Goal: Check status

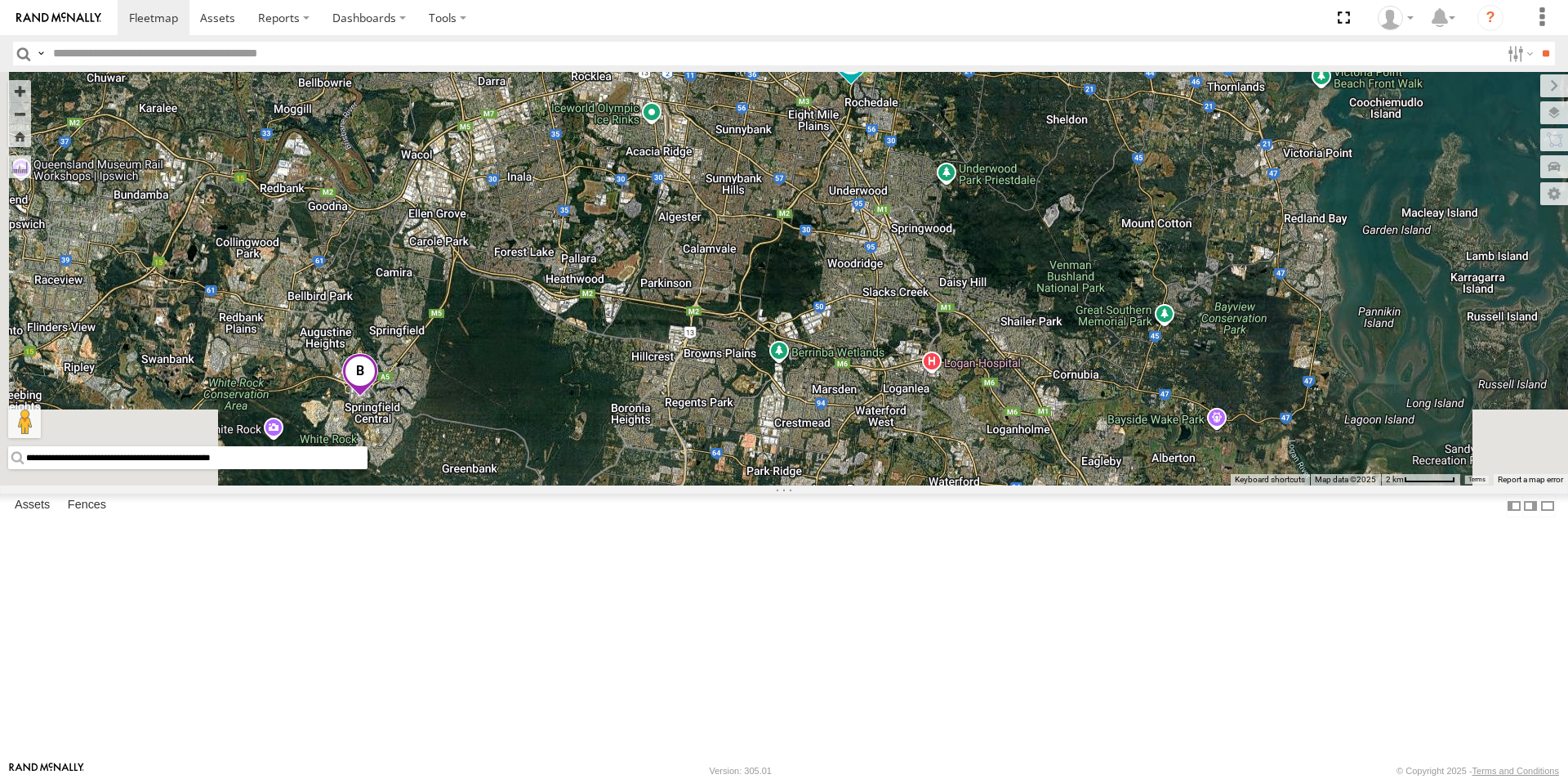
drag, startPoint x: 901, startPoint y: 625, endPoint x: 994, endPoint y: 410, distance: 234.3
click at [994, 410] on div "Delivery Truck cruise Small Truck" at bounding box center [784, 279] width 1568 height 414
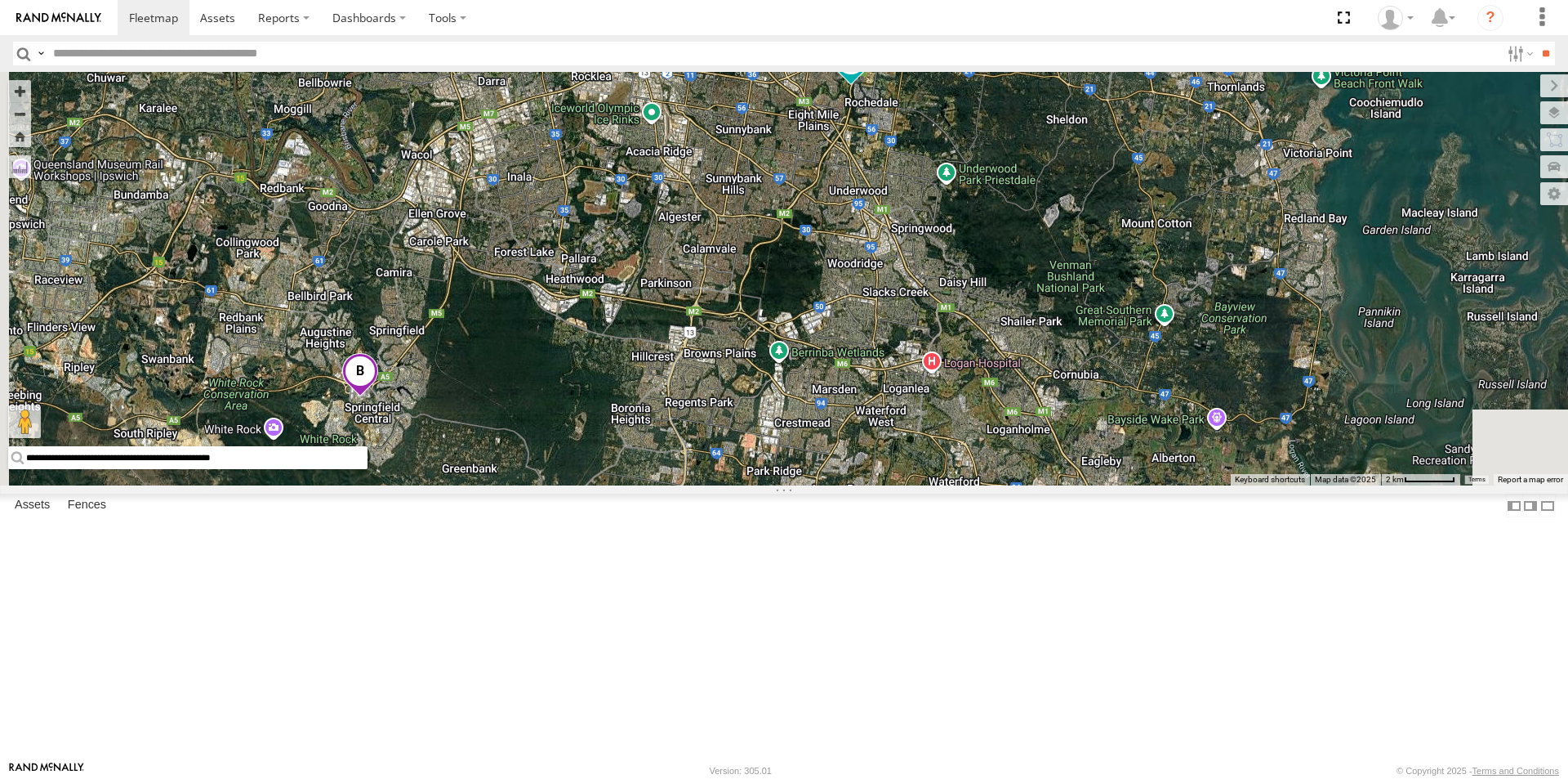
drag, startPoint x: 565, startPoint y: 512, endPoint x: 811, endPoint y: 579, distance: 255.0
click at [811, 486] on div "Delivery Truck cruise Small Truck" at bounding box center [784, 279] width 1568 height 414
click at [378, 397] on span at bounding box center [360, 374] width 36 height 44
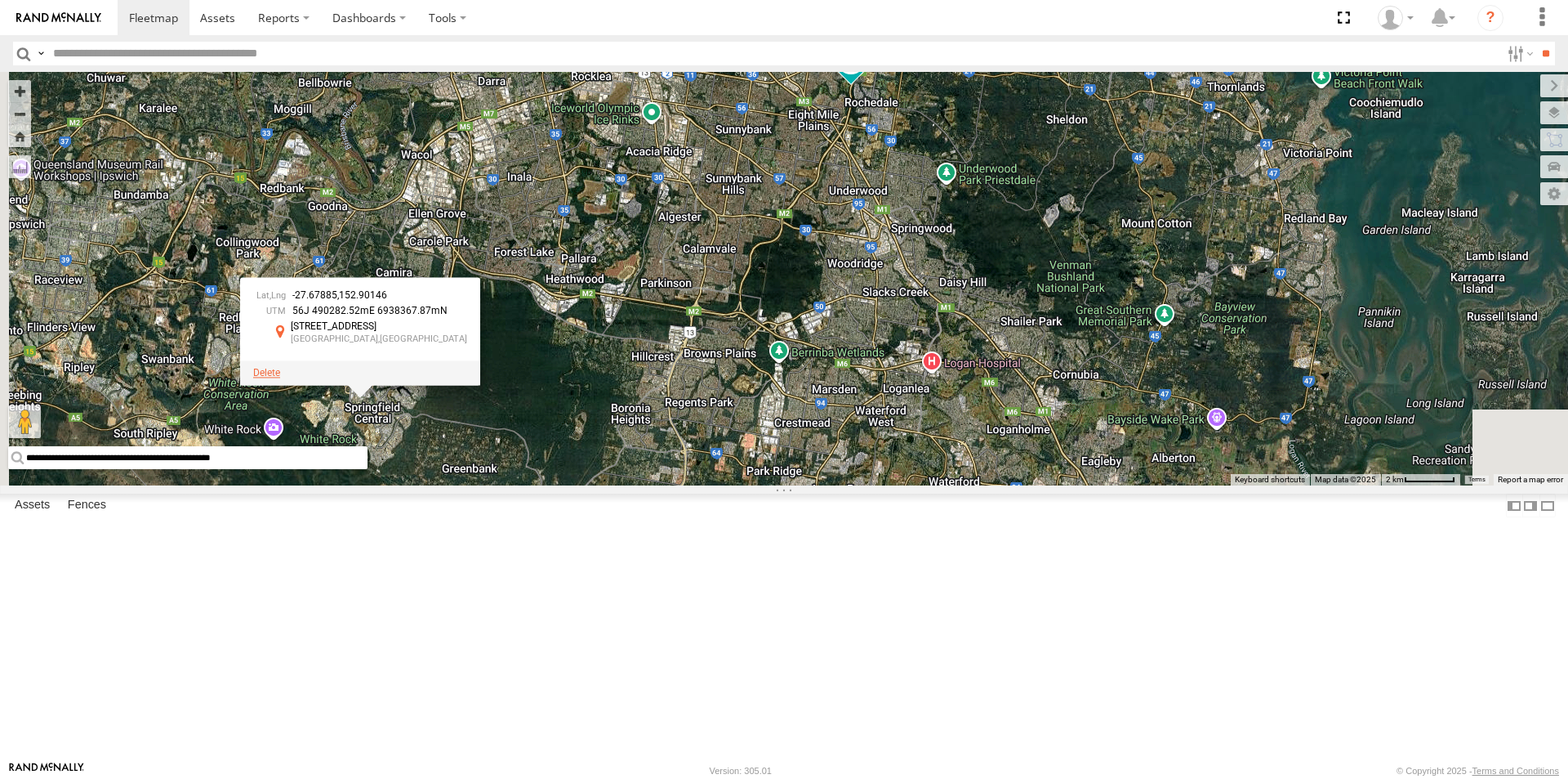
click at [280, 378] on span at bounding box center [267, 373] width 27 height 12
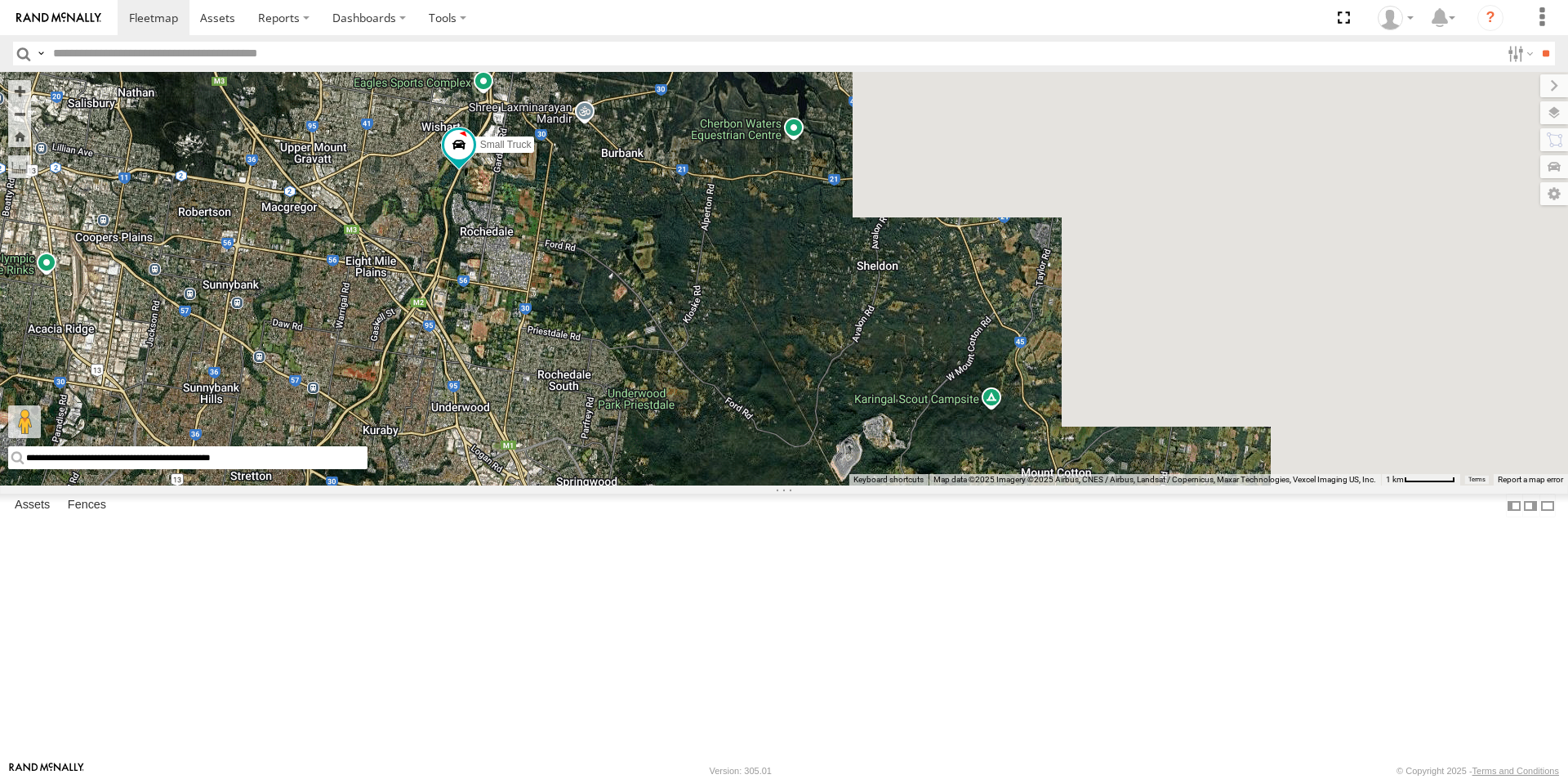
drag, startPoint x: 1187, startPoint y: 247, endPoint x: 816, endPoint y: 693, distance: 580.1
click at [816, 486] on div "Delivery Truck cruise Small Truck" at bounding box center [784, 279] width 1568 height 414
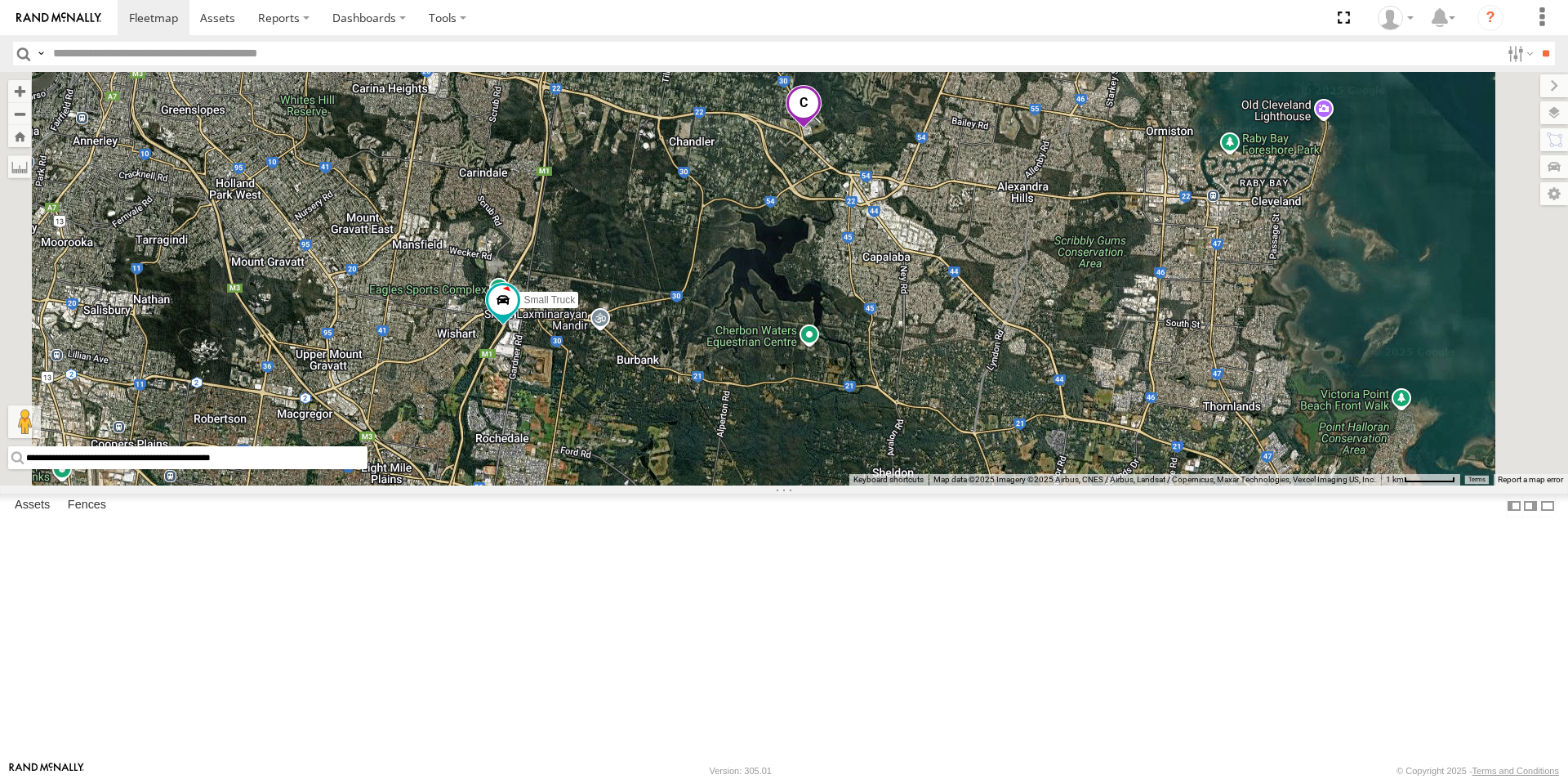
drag, startPoint x: 726, startPoint y: 374, endPoint x: 800, endPoint y: 528, distance: 170.9
click at [800, 486] on div "Delivery Truck cruise Small Truck" at bounding box center [784, 279] width 1568 height 414
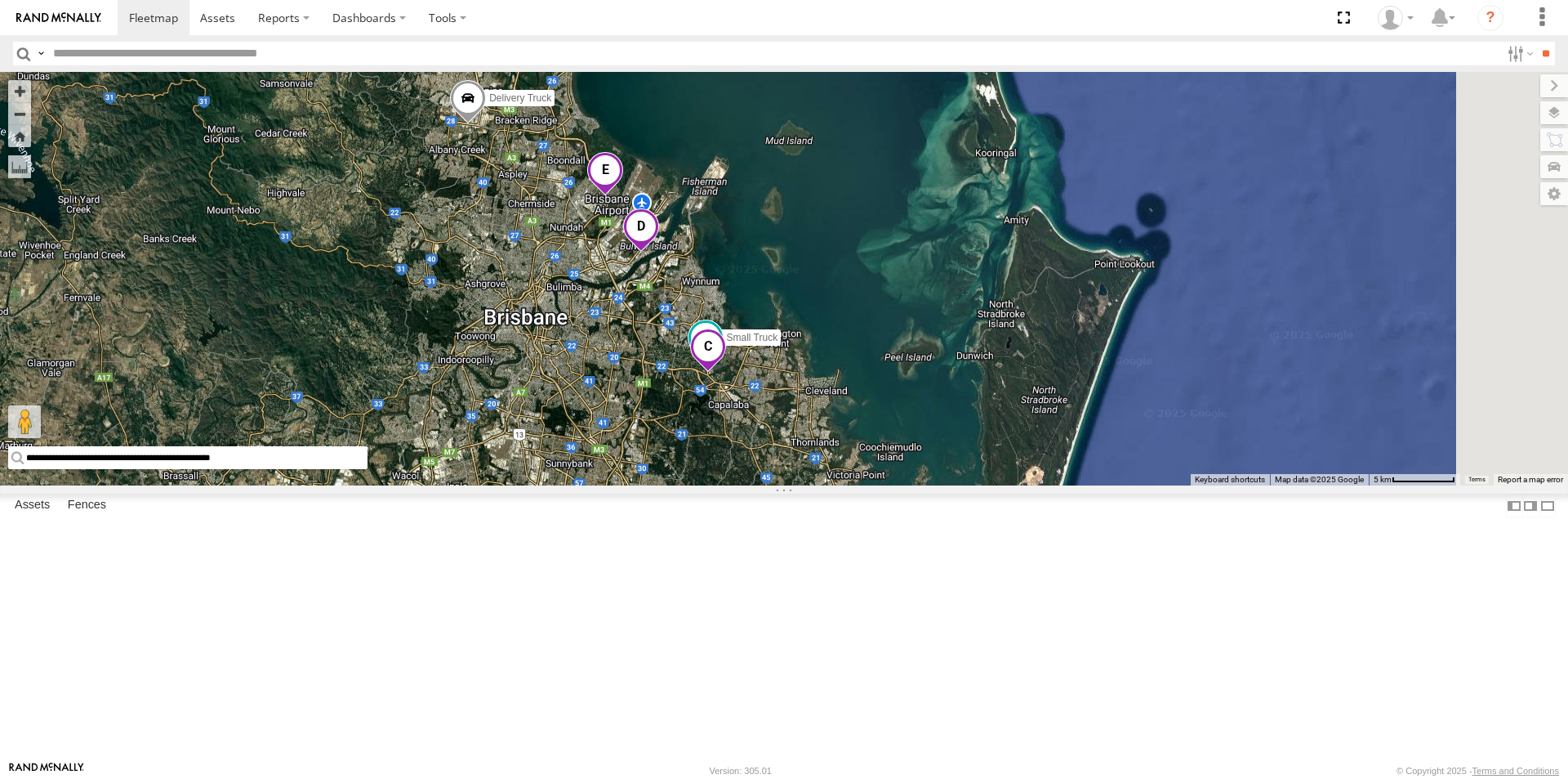
drag, startPoint x: 1176, startPoint y: 641, endPoint x: 847, endPoint y: 520, distance: 350.5
click at [847, 486] on div "cruise Delivery Truck Small Truck" at bounding box center [784, 279] width 1568 height 414
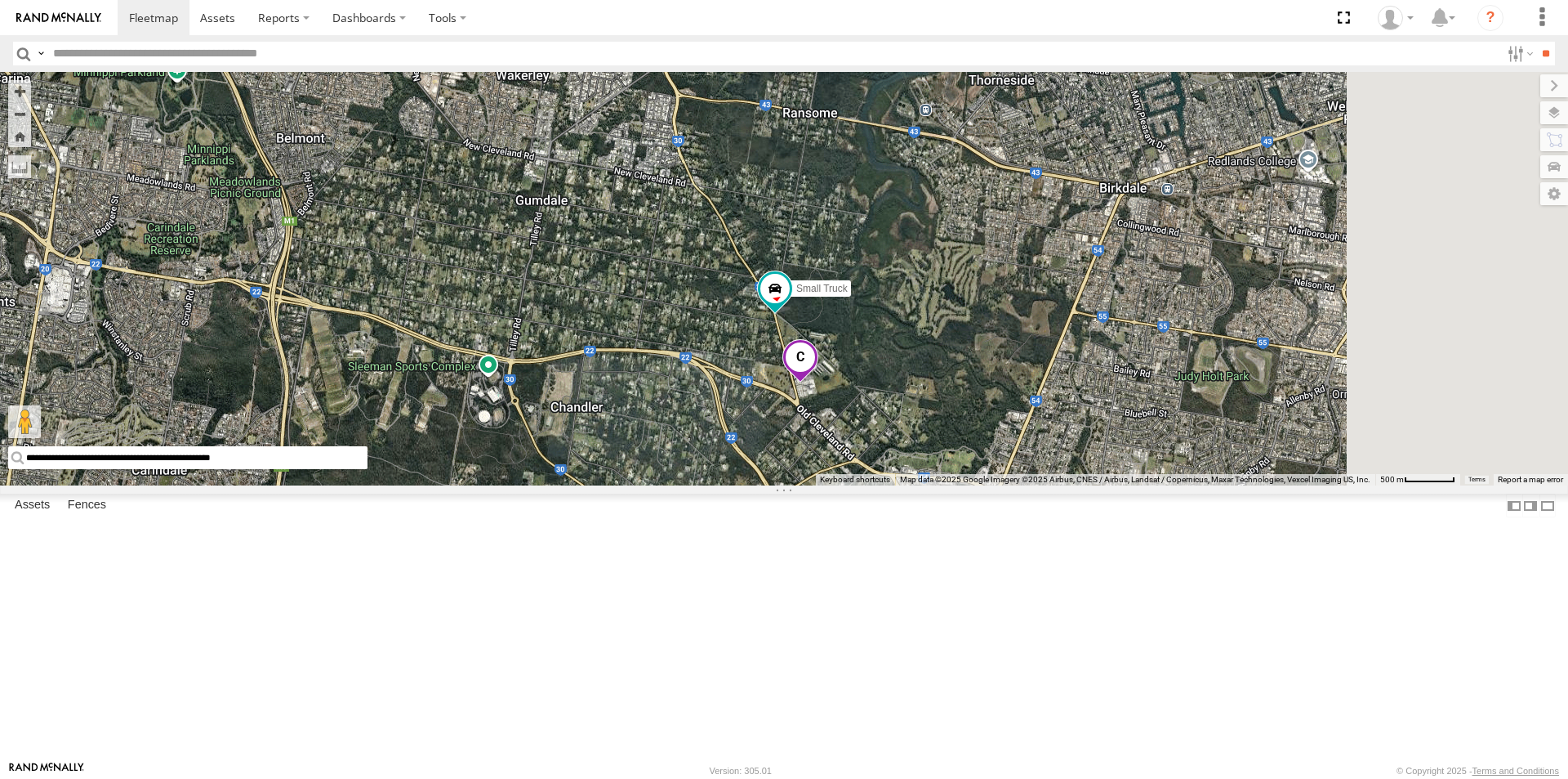
drag, startPoint x: 1061, startPoint y: 650, endPoint x: 858, endPoint y: 485, distance: 261.6
click at [858, 485] on div "cruise Delivery Truck Small Truck" at bounding box center [784, 279] width 1568 height 414
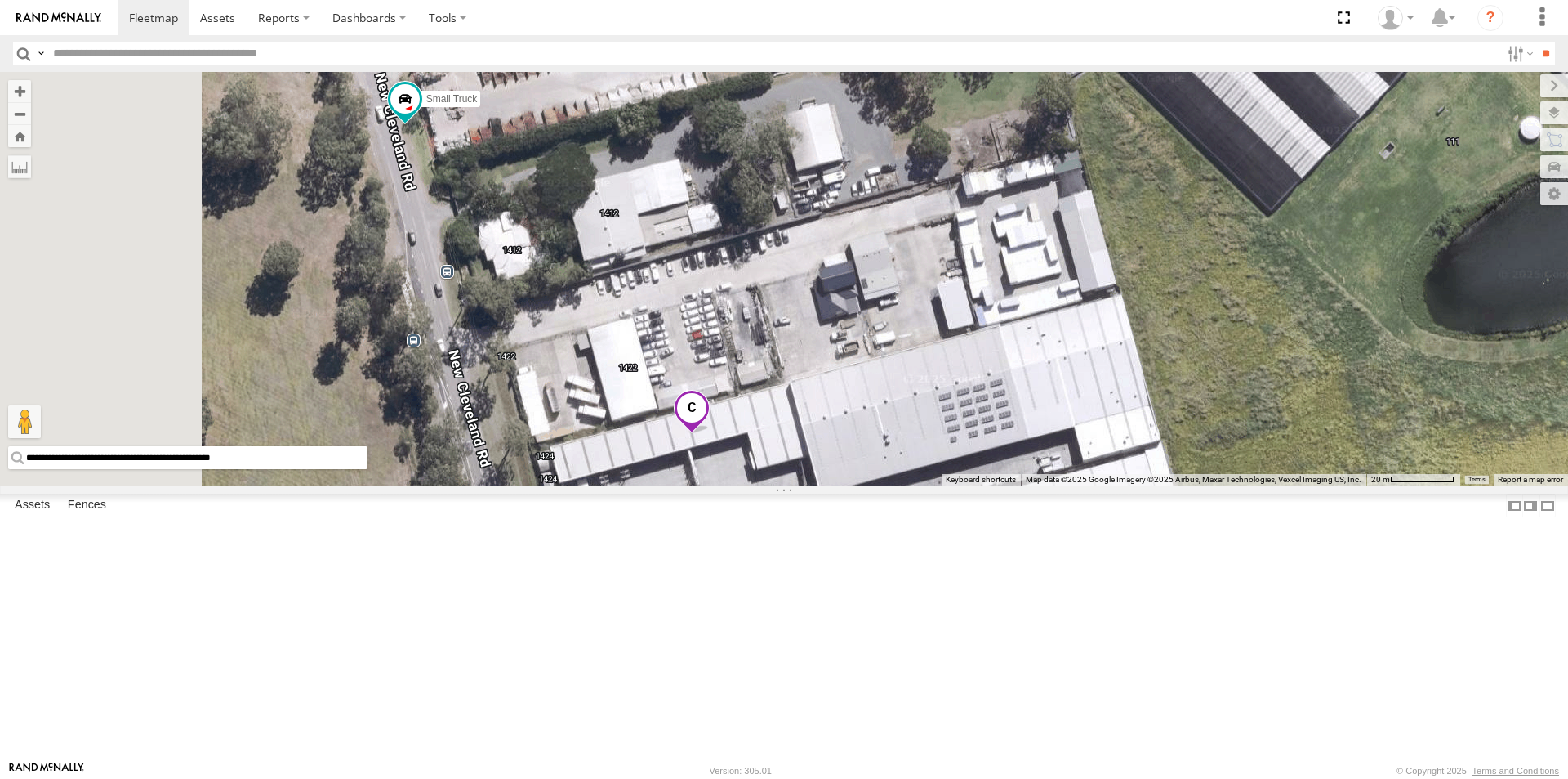
drag, startPoint x: 589, startPoint y: 266, endPoint x: 688, endPoint y: 490, distance: 244.9
click at [688, 486] on div "cruise Delivery Truck Small Truck" at bounding box center [784, 279] width 1568 height 414
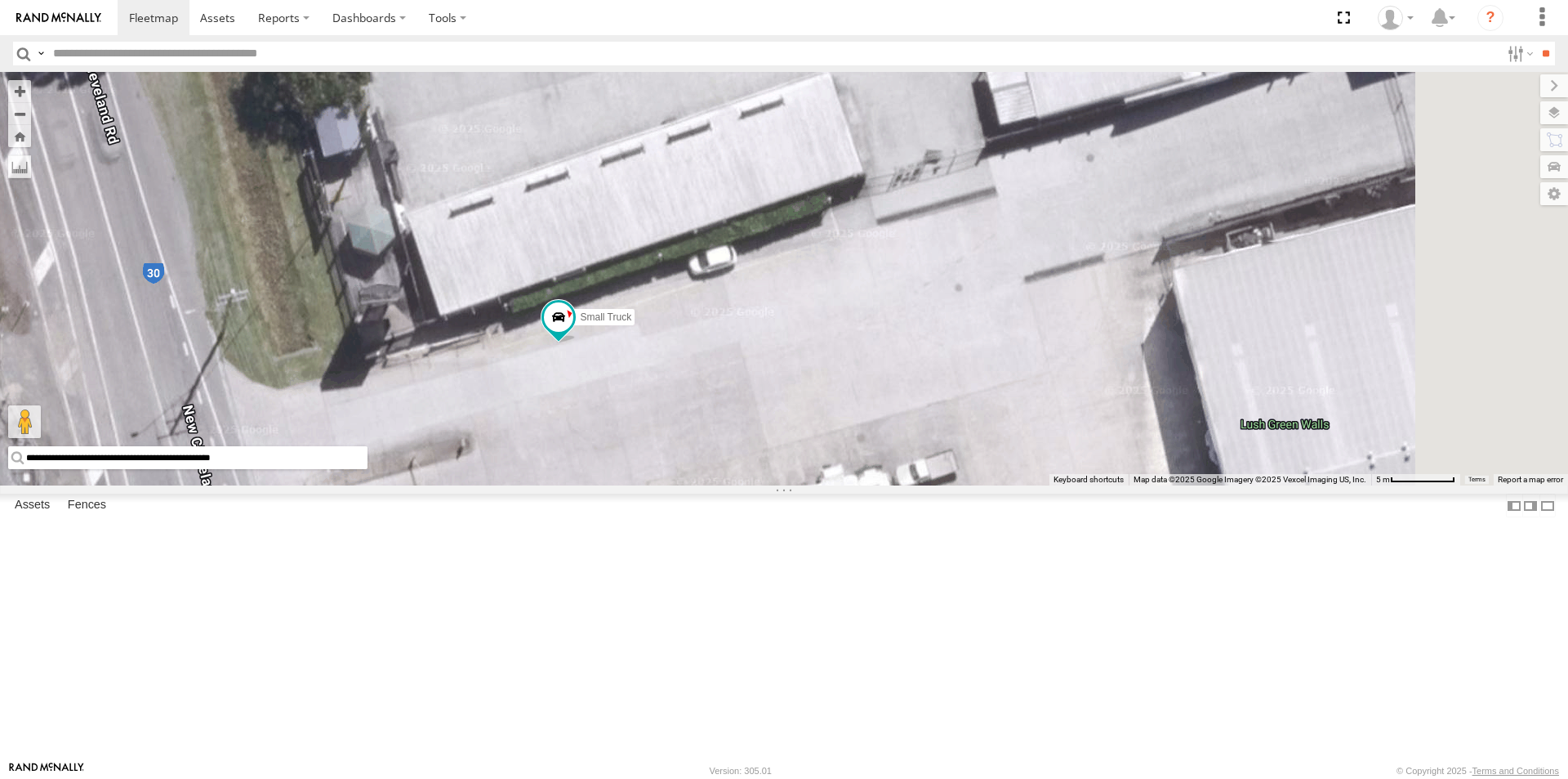
drag, startPoint x: 850, startPoint y: 685, endPoint x: 793, endPoint y: 466, distance: 226.3
click at [793, 466] on div "cruise Delivery Truck Small Truck" at bounding box center [784, 279] width 1568 height 414
